Goal: Communication & Community: Answer question/provide support

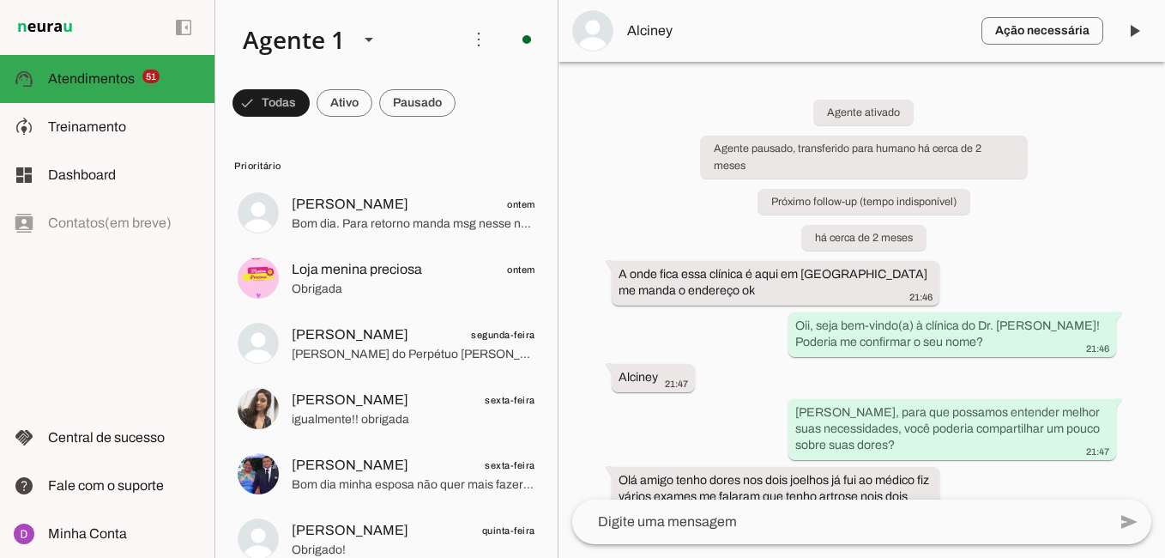
scroll to position [3, 0]
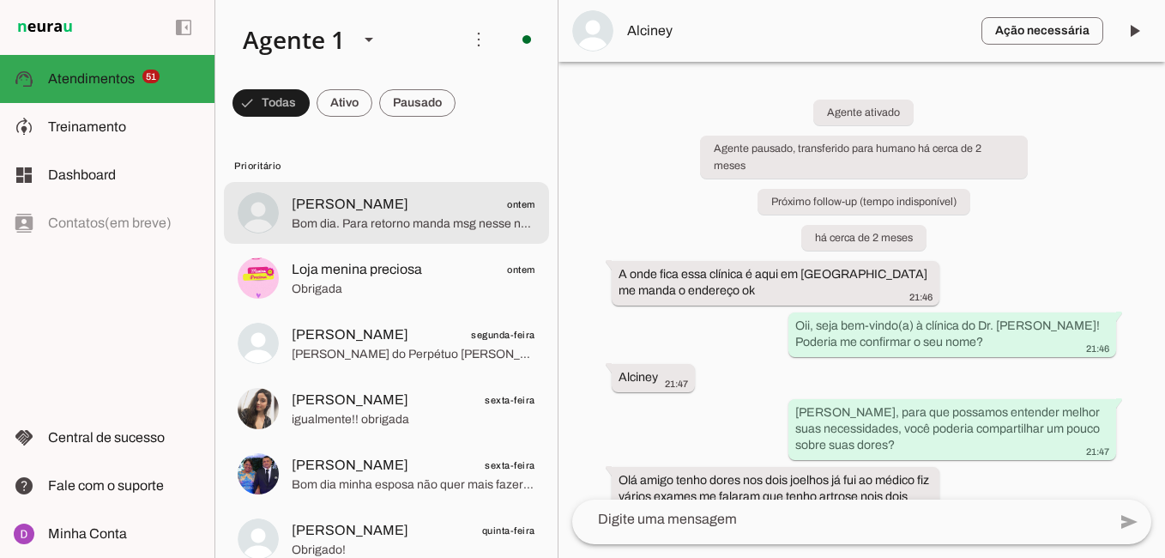
click at [378, 225] on span "Bom dia. Para retorno manda msg nesse número" at bounding box center [414, 223] width 244 height 17
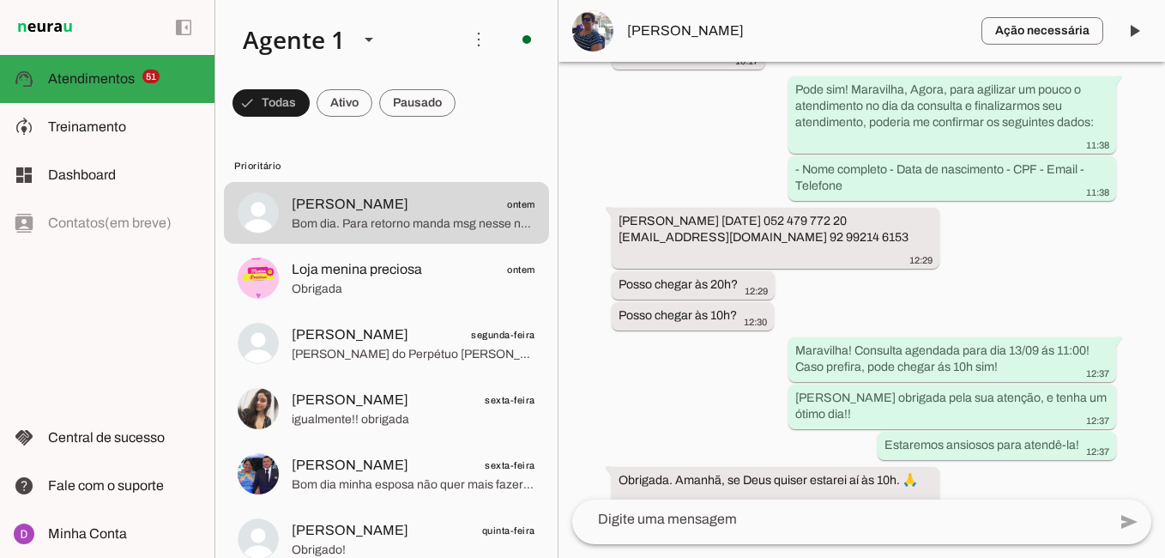
scroll to position [2441, 0]
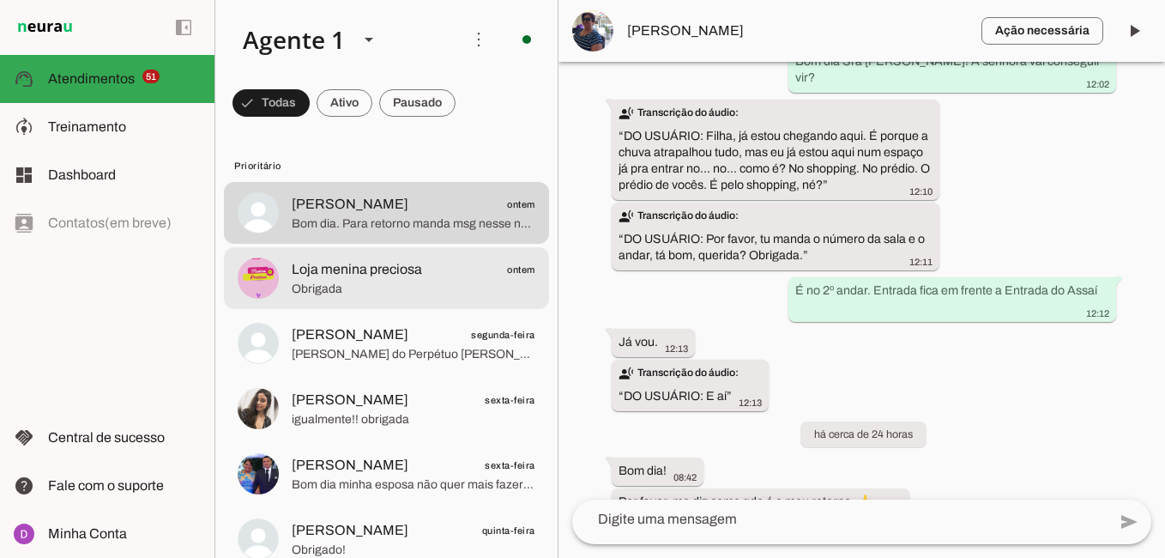
click at [407, 277] on span "Loja menina preciosa" at bounding box center [357, 269] width 130 height 21
